Goal: Information Seeking & Learning: Check status

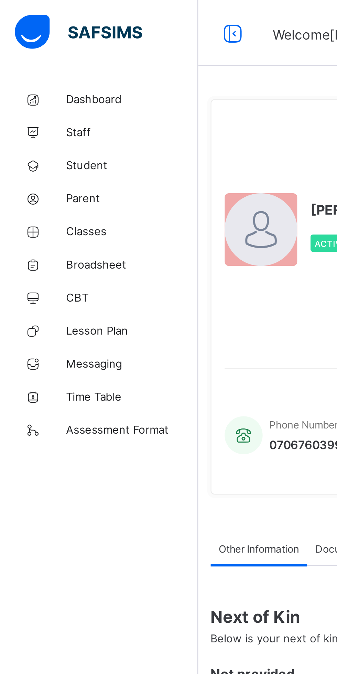
click at [46, 111] on span "Broadsheet" at bounding box center [55, 110] width 55 height 6
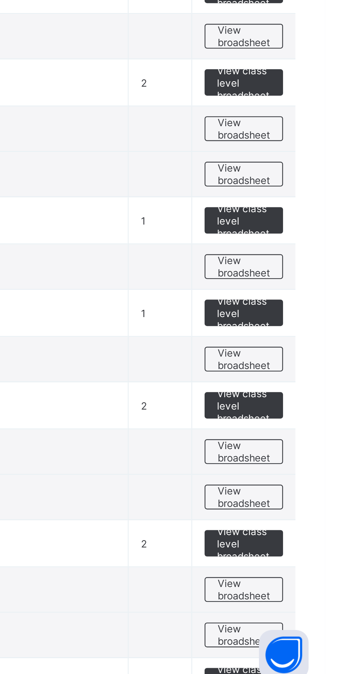
click at [303, 533] on span "View broadsheet" at bounding box center [303, 537] width 22 height 10
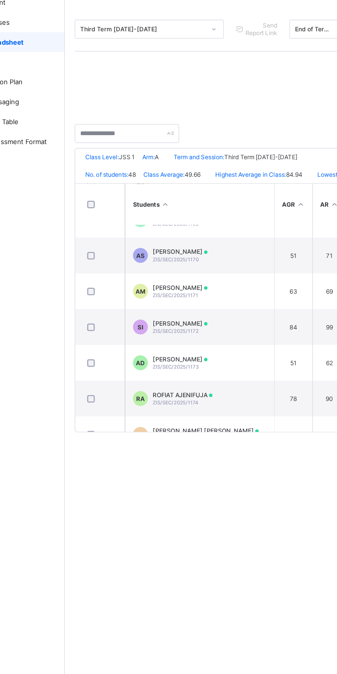
scroll to position [734, 0]
click at [212, 318] on td "SI SUMEIYYA IDRIS ZIS/SEC/2025/1172" at bounding box center [175, 307] width 103 height 25
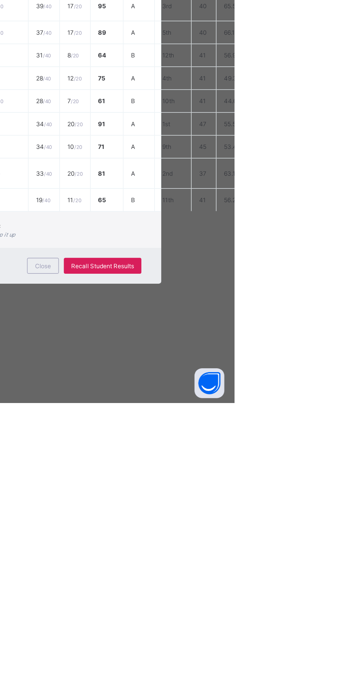
click at [210, 582] on span "Close" at bounding box center [204, 579] width 11 height 5
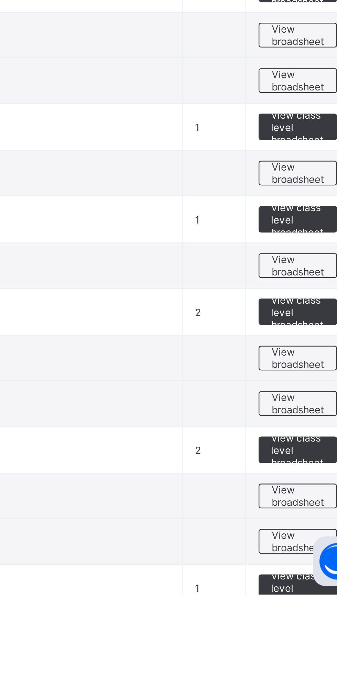
click at [300, 538] on span "View broadsheet" at bounding box center [303, 537] width 22 height 10
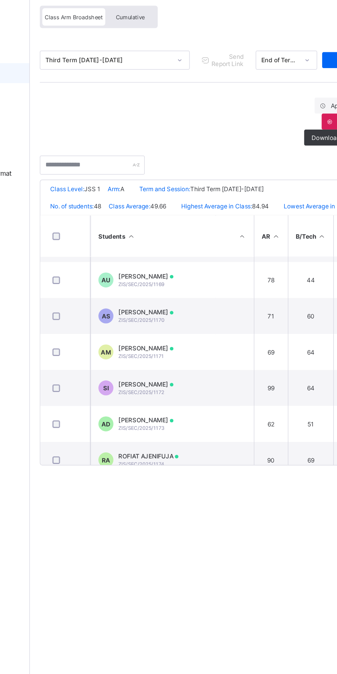
scroll to position [715, 14]
click at [160, 304] on span "ZIS/SEC/2025/1171" at bounding box center [158, 305] width 31 height 4
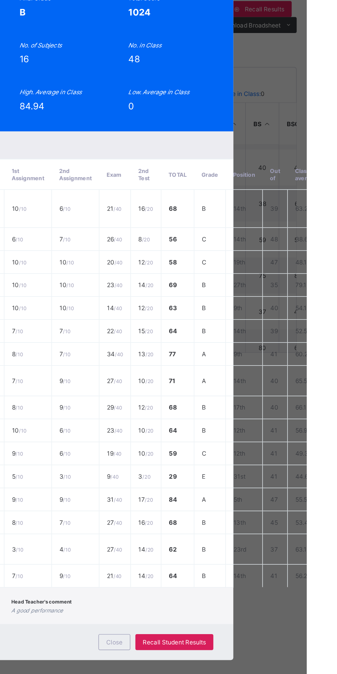
click at [277, 106] on span "View Reportsheet" at bounding box center [262, 101] width 30 height 10
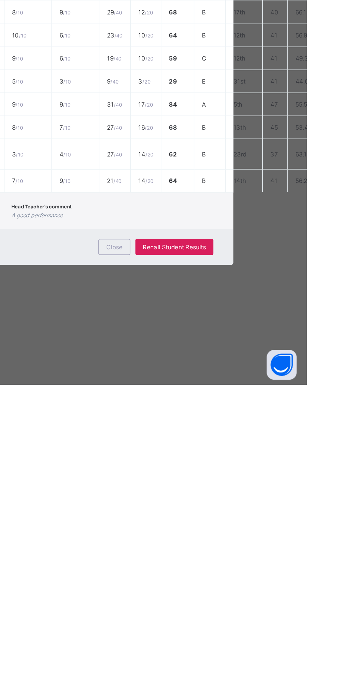
scroll to position [0, 0]
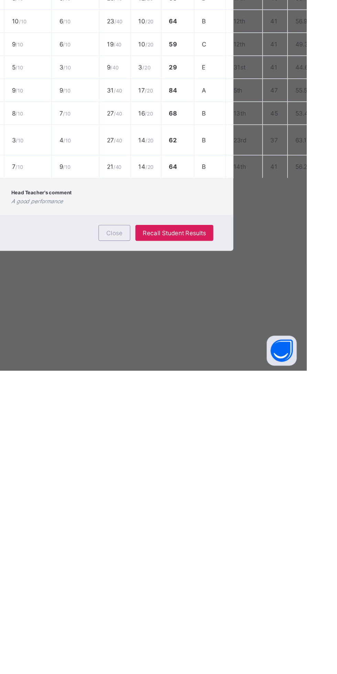
click at [210, 582] on span "Close" at bounding box center [204, 579] width 11 height 5
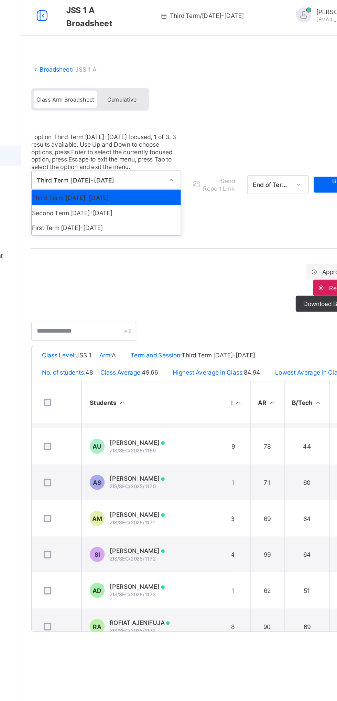
click at [119, 144] on div "Second Term 2024-2025" at bounding box center [141, 149] width 103 height 10
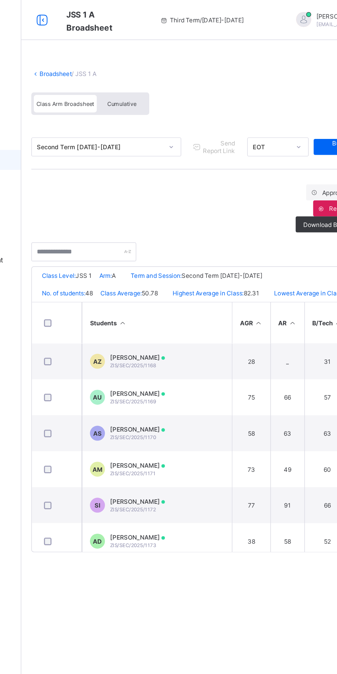
scroll to position [669, 0]
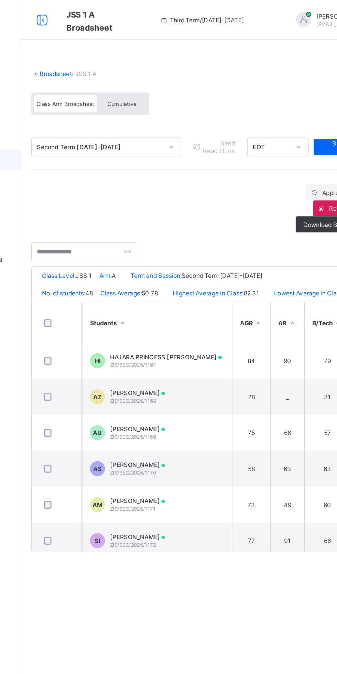
click at [181, 343] on span "[PERSON_NAME]" at bounding box center [162, 344] width 38 height 5
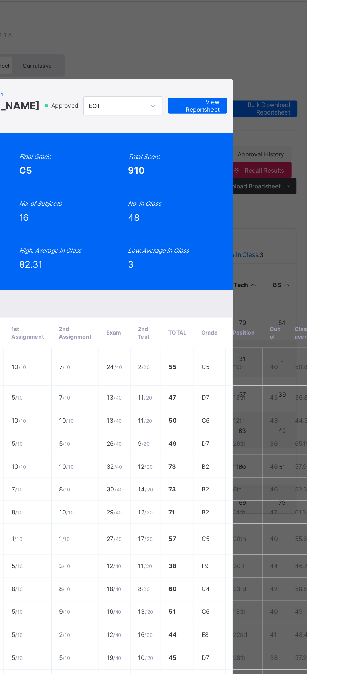
click at [277, 104] on span "View Reportsheet" at bounding box center [262, 99] width 30 height 10
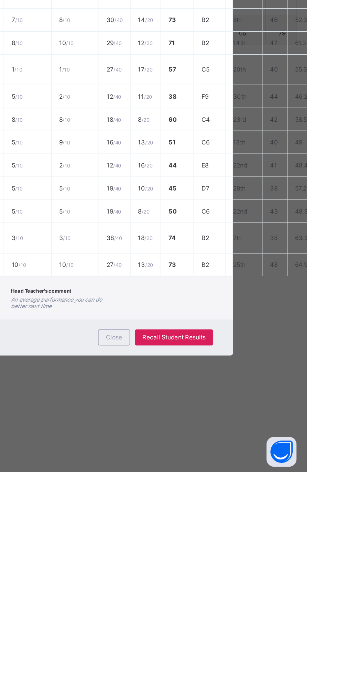
scroll to position [0, 0]
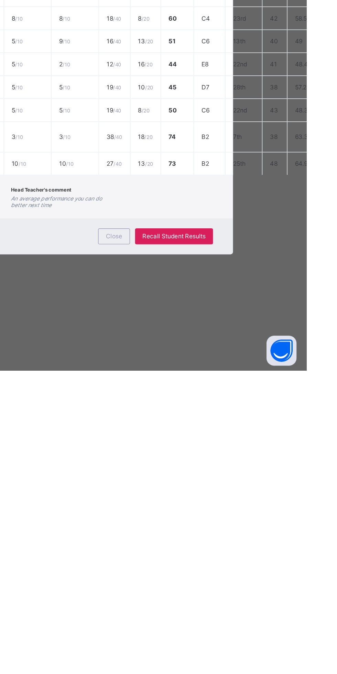
click at [210, 584] on span "Close" at bounding box center [204, 581] width 11 height 5
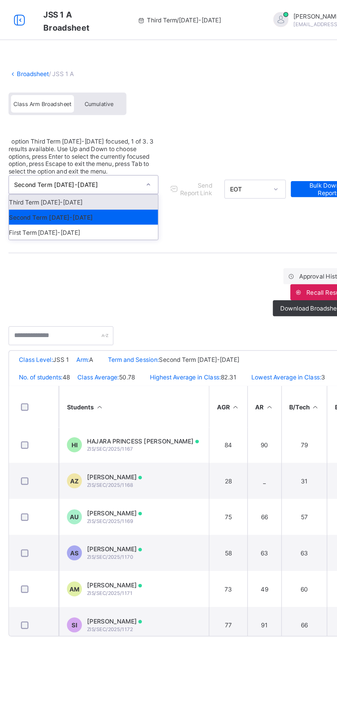
click at [128, 154] on div "First Term 2024-2025" at bounding box center [141, 159] width 103 height 10
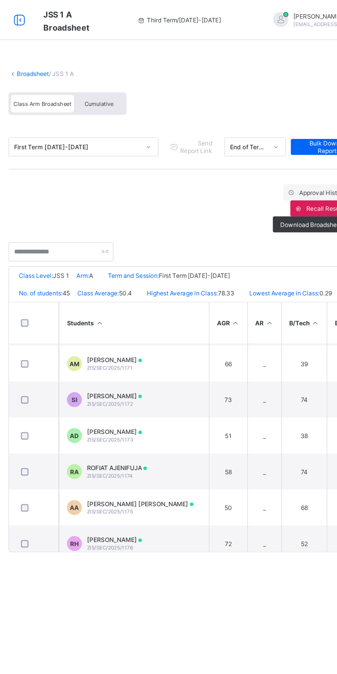
scroll to position [768, 0]
click at [175, 248] on td "AM AMINAT MUHAMMAD ZIS/SEC/2025/1171" at bounding box center [175, 249] width 103 height 25
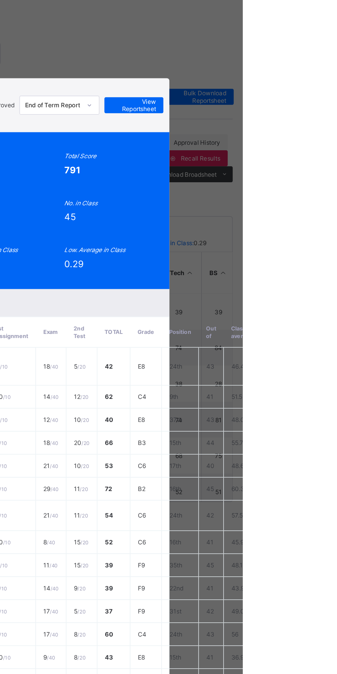
click at [277, 112] on span "View Reportsheet" at bounding box center [262, 107] width 30 height 10
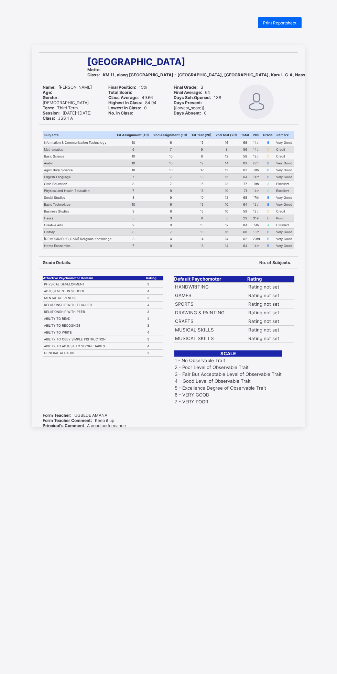
click at [276, 24] on span "Print Reportsheet" at bounding box center [279, 22] width 33 height 5
click at [277, 20] on div "Print Reportsheet" at bounding box center [280, 22] width 44 height 11
click at [283, 22] on span "Print Reportsheet" at bounding box center [279, 22] width 33 height 5
click at [286, 22] on span "Print Reportsheet" at bounding box center [279, 22] width 33 height 5
click at [284, 23] on span "Print Reportsheet" at bounding box center [279, 22] width 33 height 5
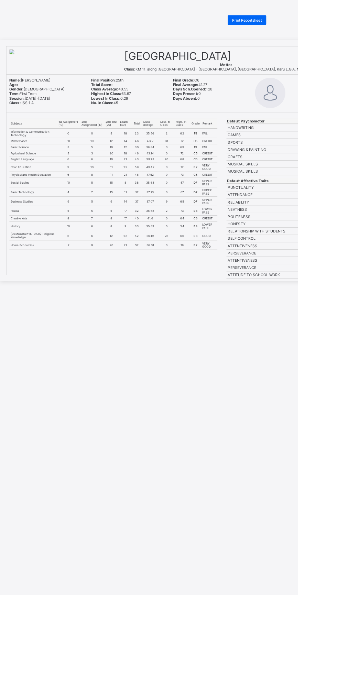
click at [276, 18] on div "Print Reportsheet" at bounding box center [280, 22] width 44 height 11
